Goal: Task Accomplishment & Management: Use online tool/utility

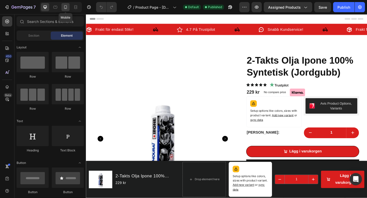
click at [65, 9] on icon at bounding box center [65, 7] width 5 height 5
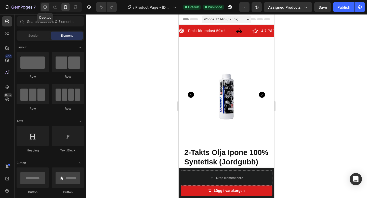
click at [43, 6] on icon at bounding box center [45, 7] width 5 height 5
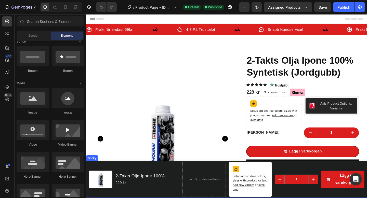
scroll to position [61, 0]
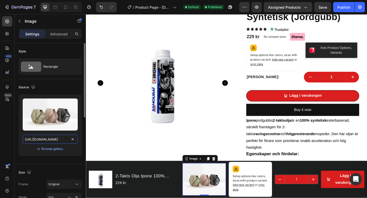
click at [55, 138] on input "[URL][DOMAIN_NAME]" at bounding box center [50, 139] width 55 height 9
paste input "[DOMAIN_NAME][URL][DOMAIN_NAME]"
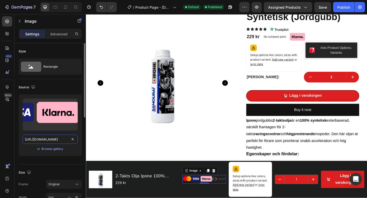
type input "[URL][DOMAIN_NAME]"
click at [68, 159] on div "Upload Image [URL][DOMAIN_NAME] or Browse gallery" at bounding box center [50, 127] width 63 height 66
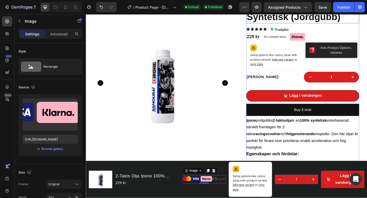
click at [367, 24] on h1 "2-Takts Olja Ipone 100% Syntetisk (Jordgubb)" at bounding box center [321, 11] width 123 height 28
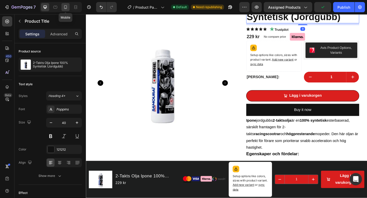
click at [63, 8] on div at bounding box center [65, 7] width 8 height 8
type input "29"
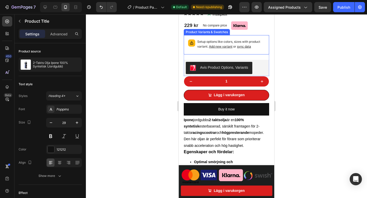
scroll to position [163, 0]
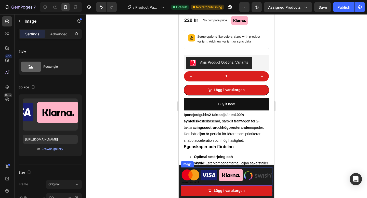
click at [234, 173] on img at bounding box center [226, 176] width 91 height 18
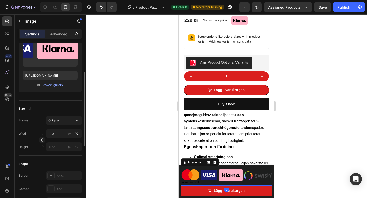
scroll to position [64, 0]
click at [60, 134] on input "100" at bounding box center [64, 133] width 36 height 9
click at [39, 153] on div "Size Frame Original Width 100 px % Height px %" at bounding box center [50, 127] width 63 height 55
click at [57, 147] on input "px %" at bounding box center [64, 146] width 36 height 9
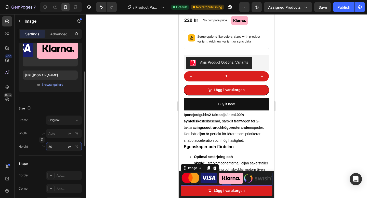
type input "5"
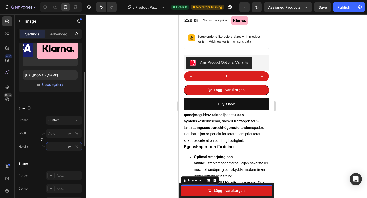
type input "5"
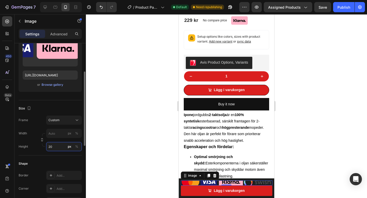
type input "2"
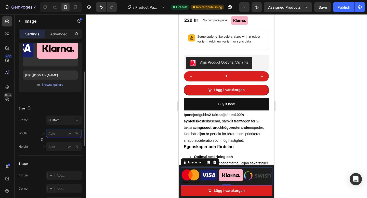
click at [56, 135] on input "px %" at bounding box center [64, 133] width 36 height 9
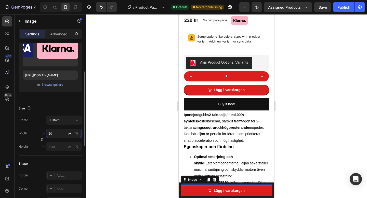
type input "2"
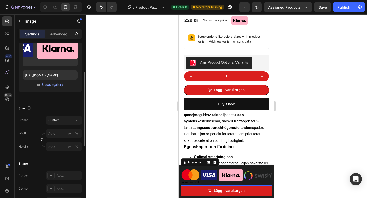
click at [60, 125] on div "Frame Custom Width px % Height px %" at bounding box center [50, 134] width 63 height 36
click at [63, 122] on div "Original" at bounding box center [60, 120] width 25 height 5
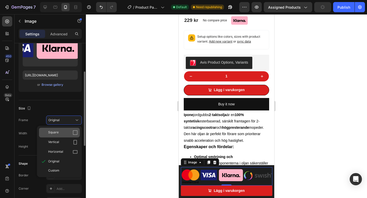
click at [64, 136] on div "Square" at bounding box center [59, 133] width 41 height 10
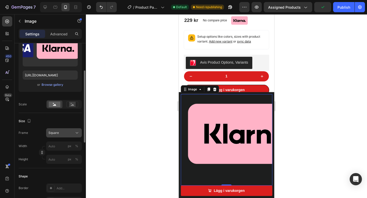
click at [66, 136] on button "Square" at bounding box center [64, 132] width 36 height 9
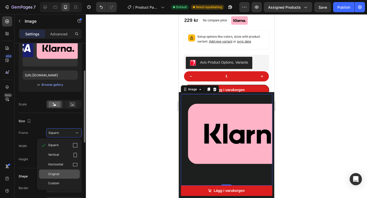
click at [61, 177] on div "Original" at bounding box center [59, 174] width 41 height 9
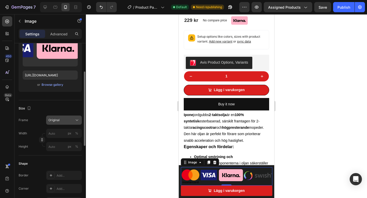
click at [63, 118] on div "Original" at bounding box center [60, 120] width 25 height 5
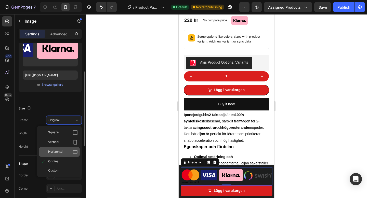
click at [67, 152] on div "Horizontal" at bounding box center [63, 152] width 30 height 5
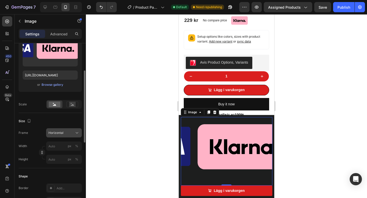
click at [67, 133] on div "Horizontal" at bounding box center [60, 133] width 25 height 5
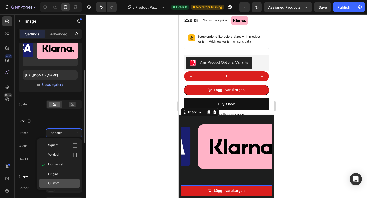
click at [59, 184] on span "Custom" at bounding box center [53, 183] width 11 height 5
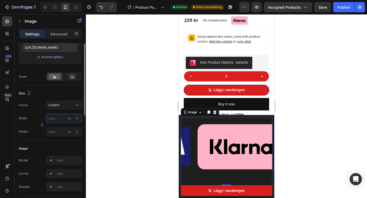
scroll to position [97, 0]
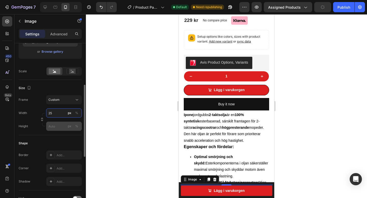
type input "25"
click at [54, 126] on input "px %" at bounding box center [64, 126] width 36 height 9
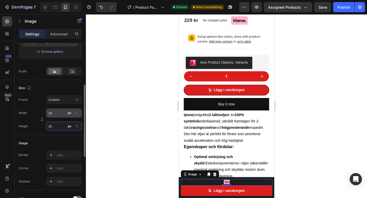
type input "25"
click at [60, 117] on input "25" at bounding box center [64, 113] width 36 height 9
click at [58, 115] on input "25" at bounding box center [64, 113] width 36 height 9
type input "2"
type input "5"
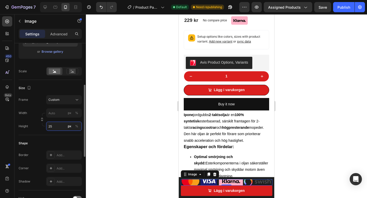
click at [56, 129] on div "Style Rectangle Source Upload Image [URL][DOMAIN_NAME] or Browse gallery Scale …" at bounding box center [50, 127] width 63 height 362
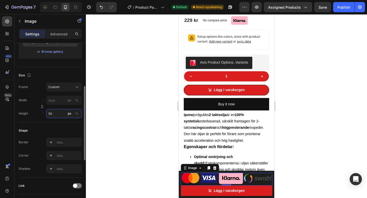
type input "5"
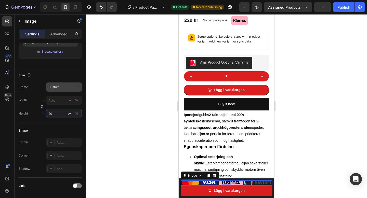
type input "20"
click at [58, 102] on div "Frame Custom Width px % Height 20 px %" at bounding box center [50, 101] width 63 height 36
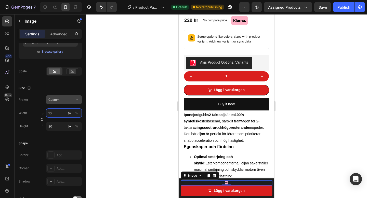
type input "1"
type input "5"
type input "6"
type input "1"
type input "7"
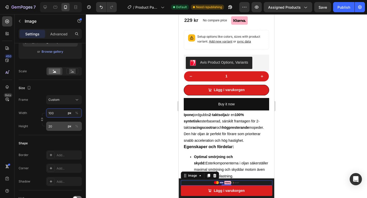
type input "100"
click at [58, 129] on input "20" at bounding box center [64, 126] width 36 height 9
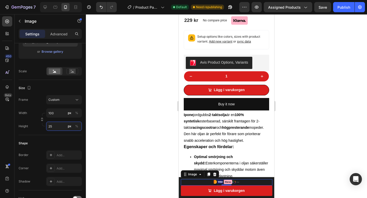
type input "2"
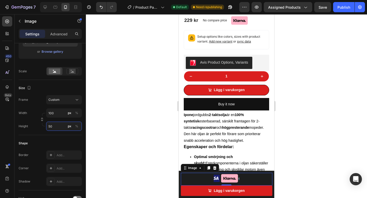
type input "5"
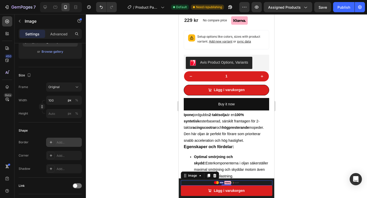
click at [51, 139] on div "Shape Border Add... Corner Add... Shadow Add..." at bounding box center [50, 150] width 63 height 55
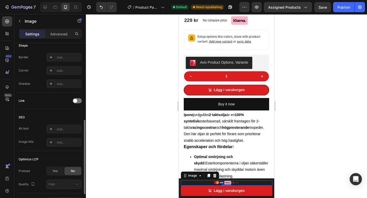
scroll to position [185, 0]
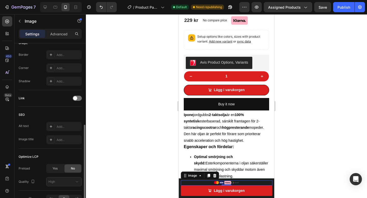
drag, startPoint x: 126, startPoint y: 155, endPoint x: 120, endPoint y: 155, distance: 5.4
click at [126, 155] on div at bounding box center [226, 106] width 281 height 184
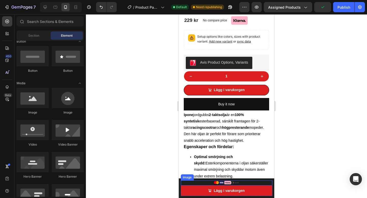
click at [238, 183] on img at bounding box center [226, 183] width 25 height 5
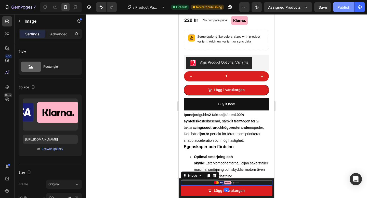
click at [345, 7] on div "Publish" at bounding box center [343, 7] width 13 height 5
click at [317, 59] on div at bounding box center [226, 106] width 281 height 184
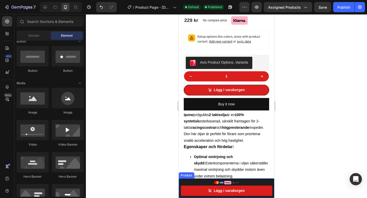
click at [223, 182] on img at bounding box center [226, 183] width 25 height 5
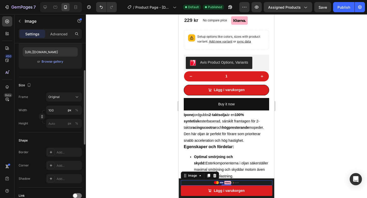
scroll to position [91, 0]
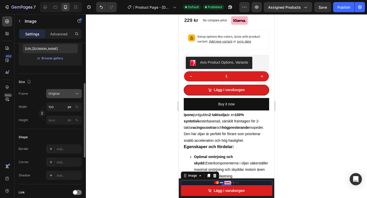
click at [66, 90] on button "Original" at bounding box center [64, 93] width 36 height 9
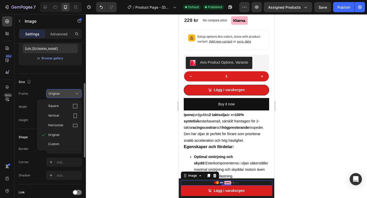
click at [64, 91] on div "Original" at bounding box center [63, 93] width 31 height 5
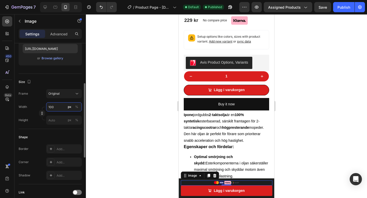
click at [60, 108] on input "100" at bounding box center [64, 106] width 36 height 9
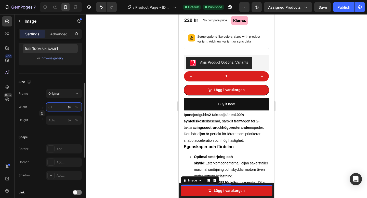
type input "5"
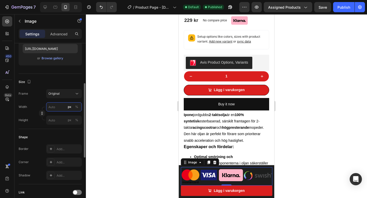
type input "0"
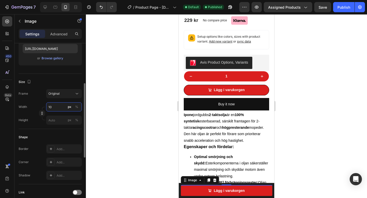
type input "1"
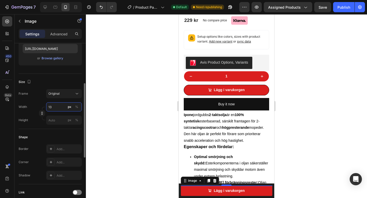
type input "130"
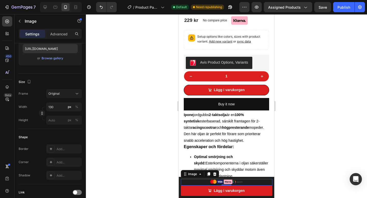
click at [312, 66] on div at bounding box center [226, 106] width 281 height 184
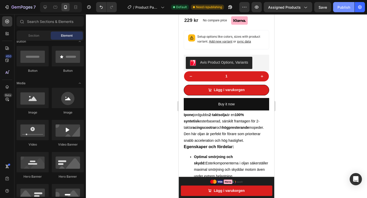
click at [344, 5] on div "Publish" at bounding box center [343, 7] width 13 height 5
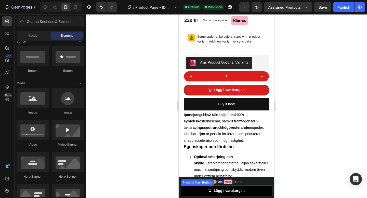
click at [201, 192] on button "Lägg i varukorgen" at bounding box center [226, 191] width 91 height 10
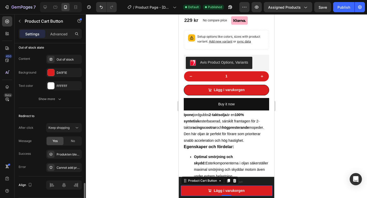
scroll to position [456, 0]
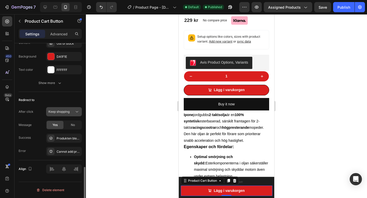
click at [71, 111] on div "Keep shopping" at bounding box center [61, 112] width 26 height 5
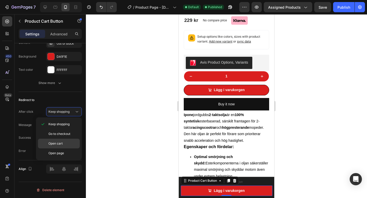
click at [68, 145] on p "Open cart" at bounding box center [62, 143] width 29 height 5
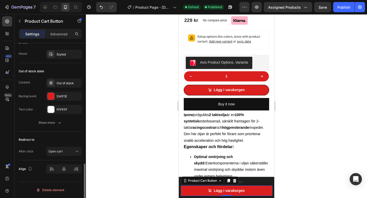
scroll to position [417, 0]
click at [67, 155] on button "Open cart" at bounding box center [64, 151] width 36 height 9
click at [39, 151] on div "After click Open cart" at bounding box center [50, 151] width 63 height 9
click at [346, 10] on button "Publish" at bounding box center [343, 7] width 21 height 10
click at [318, 96] on div at bounding box center [226, 106] width 281 height 184
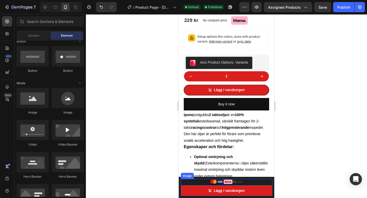
click at [233, 183] on img at bounding box center [226, 182] width 33 height 7
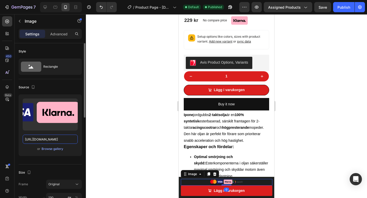
click at [57, 135] on input "[URL][DOMAIN_NAME]" at bounding box center [50, 139] width 55 height 9
paste input "[DOMAIN_NAME][URL]"
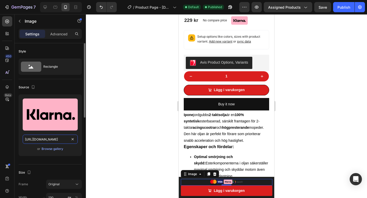
scroll to position [0, 171]
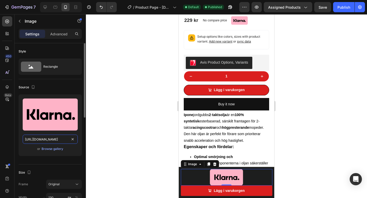
type input "[URL][DOMAIN_NAME]"
click at [56, 167] on div "Size Frame Original Width 130 px % Height px %" at bounding box center [50, 192] width 63 height 55
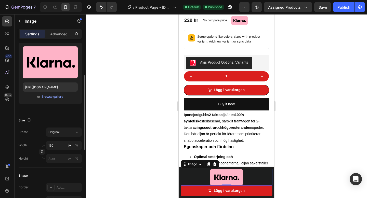
scroll to position [66, 0]
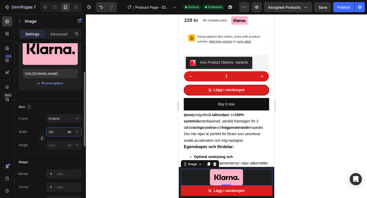
click at [58, 133] on input "130" at bounding box center [64, 131] width 36 height 9
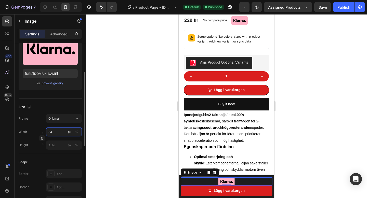
type input "6"
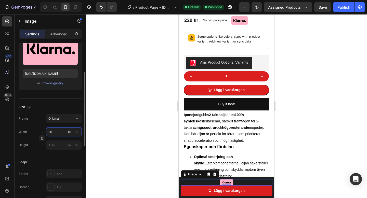
type input "5"
type input "55"
click at [64, 153] on div "Size Frame Original Width 55 px % Height px %" at bounding box center [50, 126] width 63 height 55
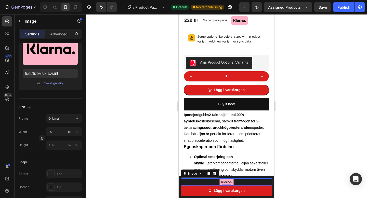
click at [288, 148] on div at bounding box center [226, 106] width 281 height 184
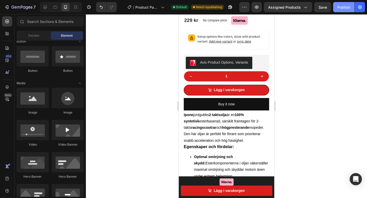
click at [340, 11] on button "Publish" at bounding box center [343, 7] width 21 height 10
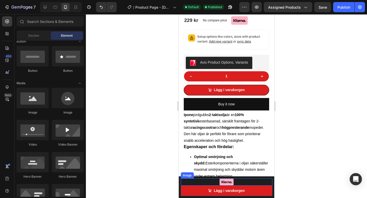
click at [241, 182] on div at bounding box center [226, 182] width 91 height 7
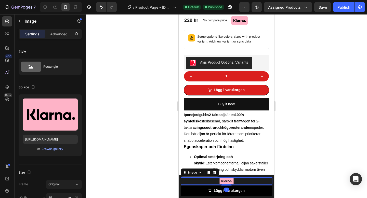
click at [227, 186] on div "Image 4 Setup options like colors, sizes with product variant. Add new variant …" at bounding box center [226, 187] width 91 height 19
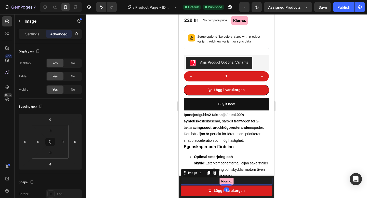
click at [228, 185] on div at bounding box center [226, 185] width 10 height 2
type input "3"
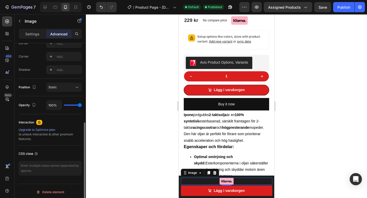
scroll to position [153, 0]
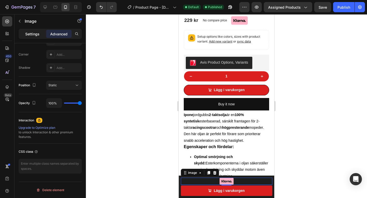
click at [38, 36] on p "Settings" at bounding box center [32, 33] width 14 height 5
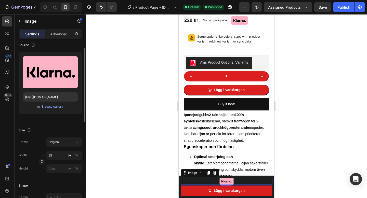
scroll to position [31, 0]
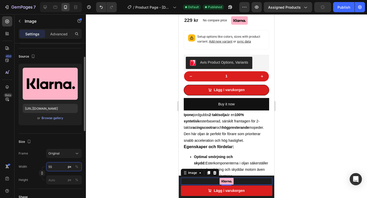
click at [55, 170] on input "55" at bounding box center [64, 166] width 36 height 9
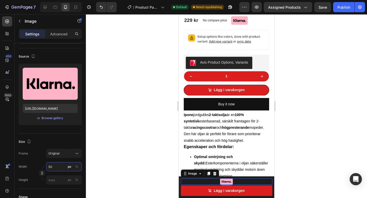
type input "50"
click at [313, 161] on div at bounding box center [226, 106] width 281 height 184
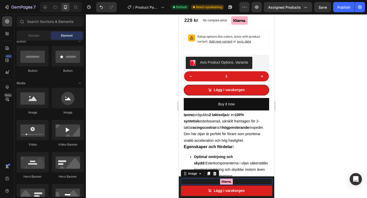
click at [234, 184] on div at bounding box center [226, 182] width 91 height 6
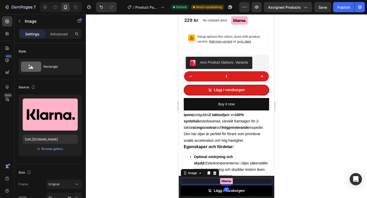
click at [229, 186] on div "Image 5 Setup options like colors, sizes with product variant. Add new variant …" at bounding box center [226, 187] width 91 height 18
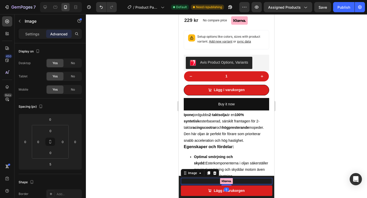
click at [309, 151] on div at bounding box center [226, 106] width 281 height 184
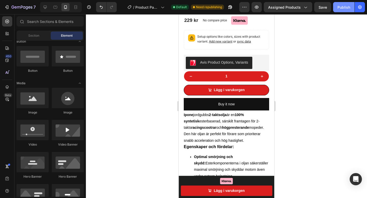
click at [344, 3] on button "Publish" at bounding box center [343, 7] width 21 height 10
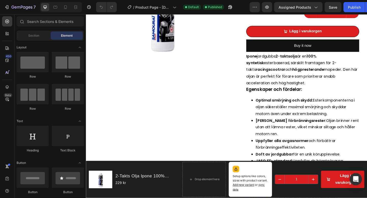
scroll to position [143, 0]
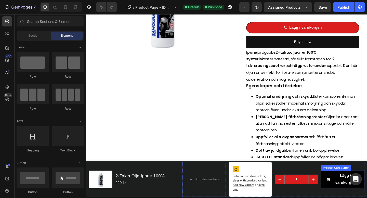
click at [348, 192] on icon "Lägg i varukorgen" at bounding box center [349, 194] width 4 height 4
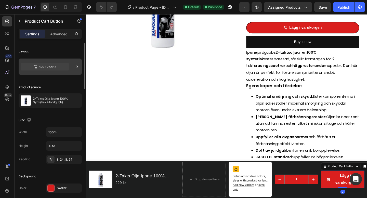
click at [69, 67] on div at bounding box center [50, 67] width 63 height 16
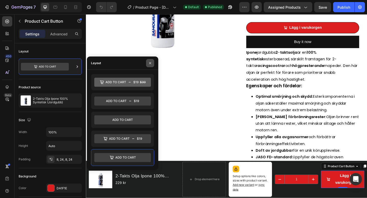
click at [152, 63] on button "button" at bounding box center [150, 63] width 8 height 8
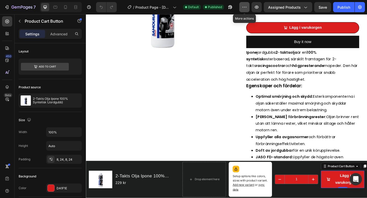
click at [246, 7] on icon "button" at bounding box center [244, 7] width 5 height 5
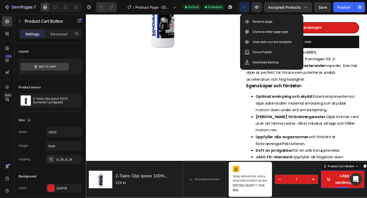
click at [246, 7] on icon "button" at bounding box center [244, 7] width 5 height 5
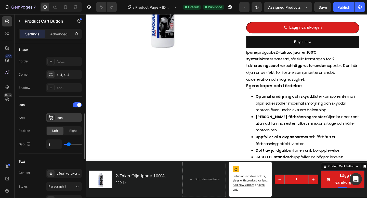
scroll to position [203, 0]
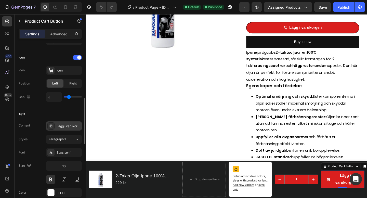
click at [65, 127] on div "Lägg i varukorgen" at bounding box center [69, 126] width 24 height 5
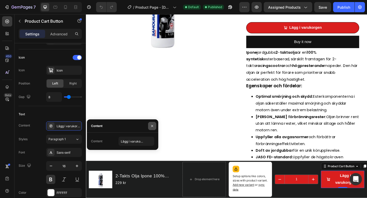
click at [153, 125] on icon "button" at bounding box center [152, 126] width 4 height 4
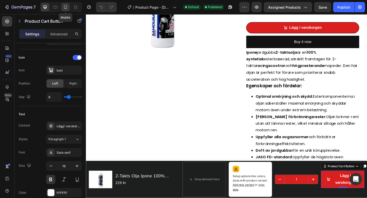
click at [65, 6] on icon at bounding box center [65, 7] width 5 height 5
type input "14"
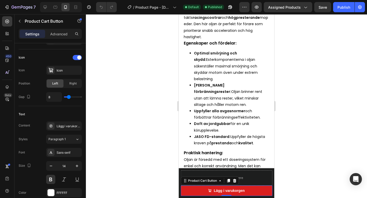
scroll to position [292, 0]
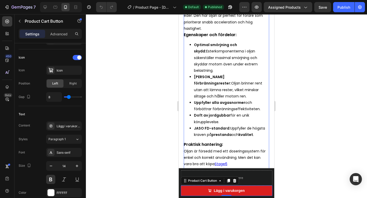
click at [254, 180] on div "Endast 3 kvar i lager!" at bounding box center [226, 183] width 85 height 6
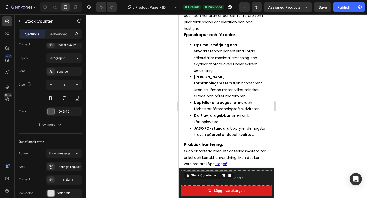
scroll to position [0, 0]
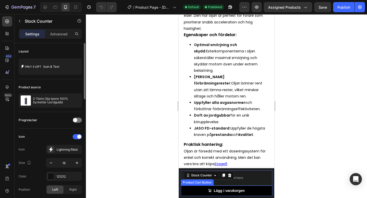
click at [256, 189] on button "Lägg i varukorgen" at bounding box center [226, 191] width 91 height 10
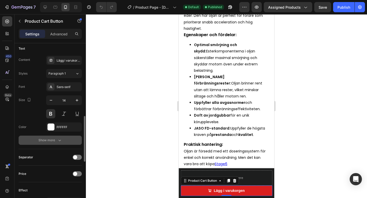
click at [58, 144] on button "Show more" at bounding box center [50, 140] width 63 height 9
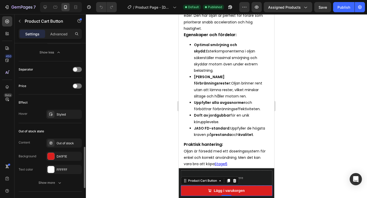
scroll to position [441, 0]
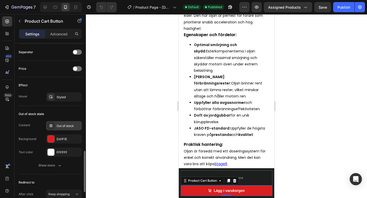
click at [64, 125] on div "Out of stock" at bounding box center [69, 126] width 24 height 5
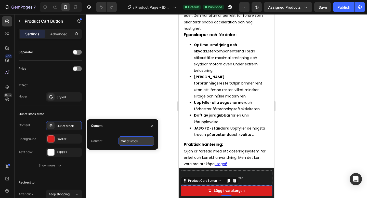
click at [123, 140] on input "Out of stock" at bounding box center [136, 141] width 36 height 9
type input "Slutsåld"
click at [154, 123] on button "button" at bounding box center [152, 126] width 8 height 8
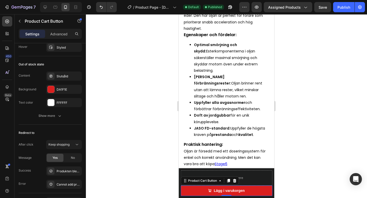
scroll to position [524, 0]
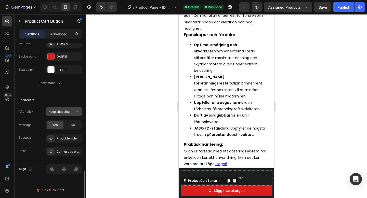
click at [76, 109] on button "Keep shopping" at bounding box center [64, 111] width 36 height 9
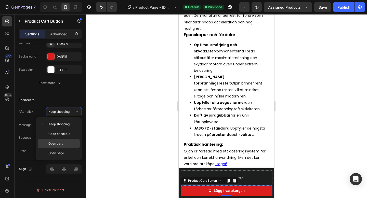
click at [66, 142] on p "Open cart" at bounding box center [62, 143] width 29 height 5
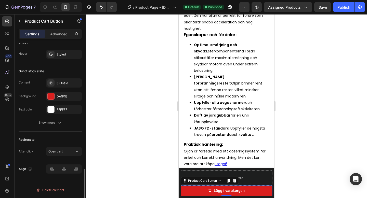
scroll to position [484, 0]
click at [339, 8] on div "Publish" at bounding box center [343, 7] width 13 height 5
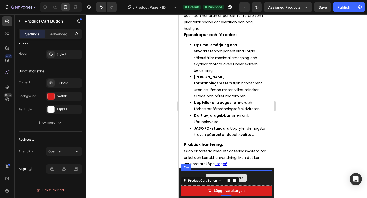
click at [256, 178] on div "Drop element here" at bounding box center [226, 177] width 91 height 15
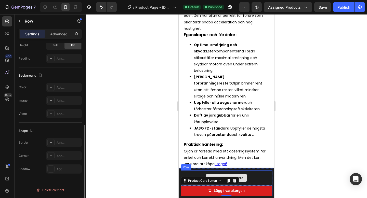
scroll to position [0, 0]
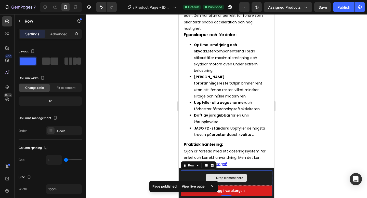
click at [234, 177] on div "Drop element here" at bounding box center [229, 178] width 27 height 4
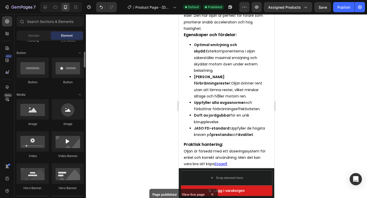
scroll to position [110, 0]
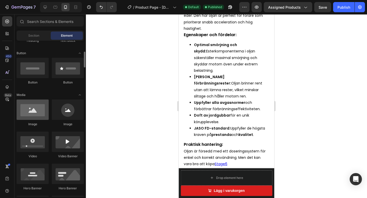
click at [31, 115] on div at bounding box center [33, 110] width 32 height 20
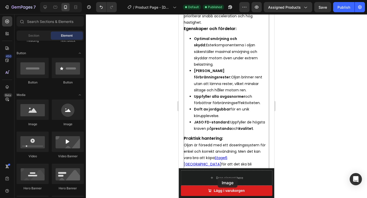
drag, startPoint x: 210, startPoint y: 129, endPoint x: 218, endPoint y: 178, distance: 49.5
